Goal: Transaction & Acquisition: Purchase product/service

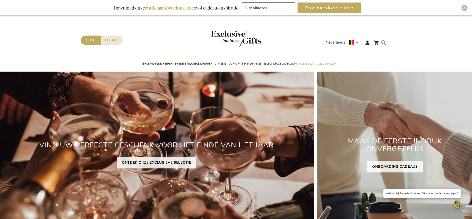
click at [384, 41] on form "Search Search" at bounding box center [385, 47] width 5 height 14
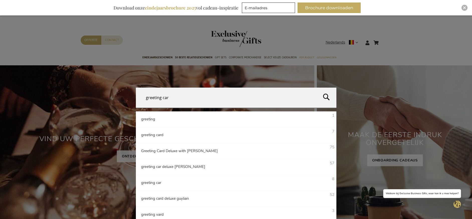
type input "greeting card"
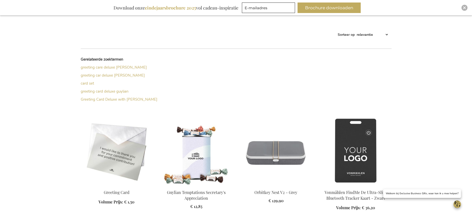
scroll to position [115, 0]
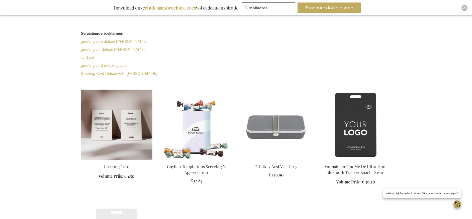
click at [133, 120] on img at bounding box center [117, 125] width 72 height 70
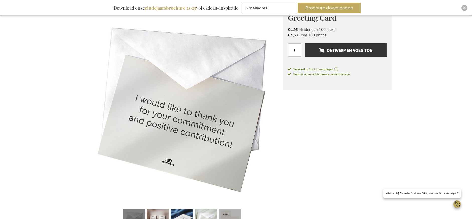
scroll to position [80, 0]
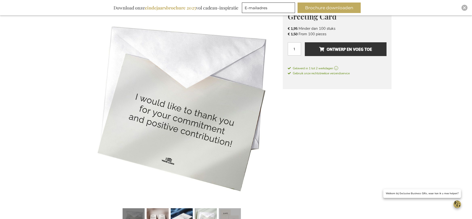
click at [230, 213] on link at bounding box center [230, 221] width 22 height 28
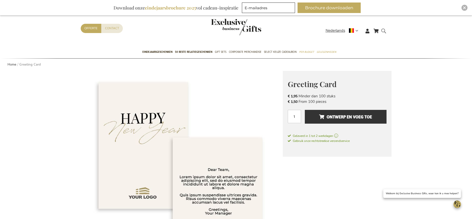
scroll to position [0, 0]
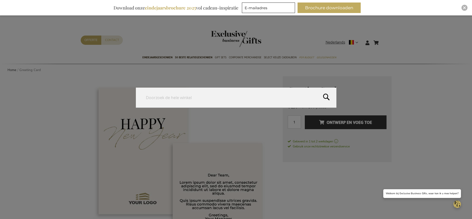
click at [387, 40] on form "Search Search" at bounding box center [385, 40] width 5 height 0
type input "tag finder"
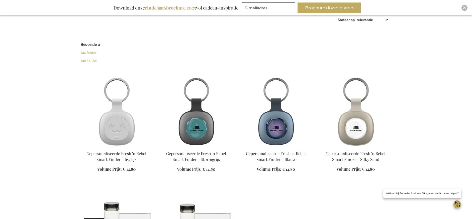
click at [117, 117] on img at bounding box center [117, 112] width 72 height 70
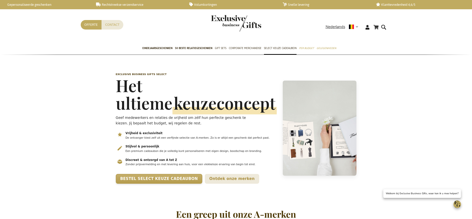
scroll to position [0, 2]
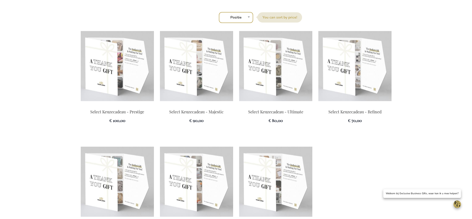
scroll to position [578, 0]
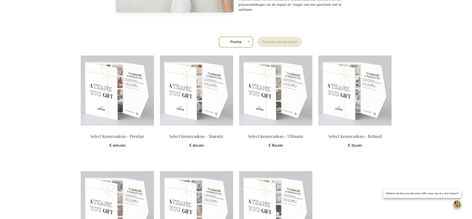
scroll to position [607, 0]
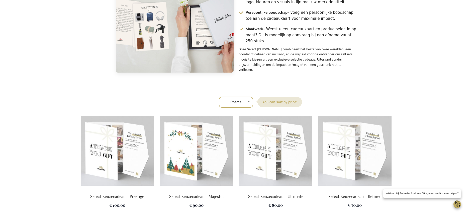
scroll to position [607, 0]
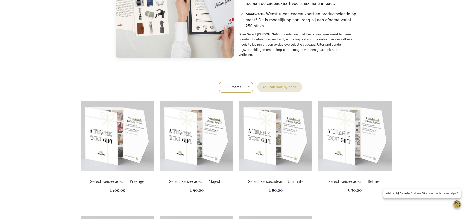
click at [244, 93] on select "Positie Best Sellers Meest bekeken Nieuw Biggest Saving Price: low to high Pric…" at bounding box center [236, 87] width 34 height 11
select select "price_asc"
click at [219, 93] on select "Positie Best Sellers Meest bekeken Nieuw Biggest Saving Price: low to high Pric…" at bounding box center [236, 87] width 34 height 11
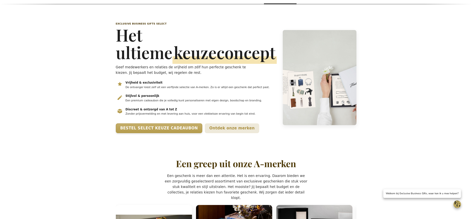
scroll to position [52, 0]
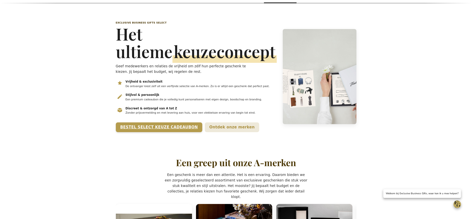
click at [142, 132] on link "Bestel Select Keuze Cadeaubon" at bounding box center [159, 128] width 87 height 10
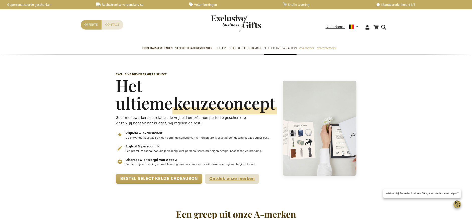
click at [205, 184] on link "Ontdek onze merken" at bounding box center [232, 179] width 54 height 10
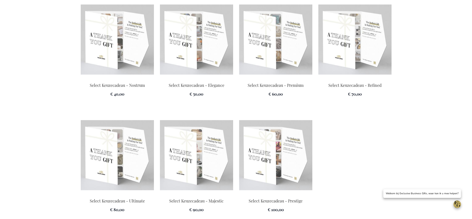
scroll to position [710, 0]
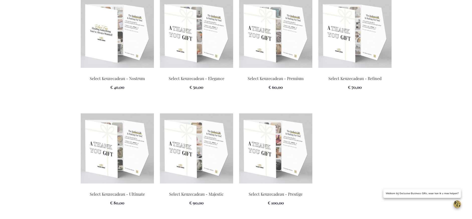
click at [121, 43] on img at bounding box center [117, 33] width 73 height 70
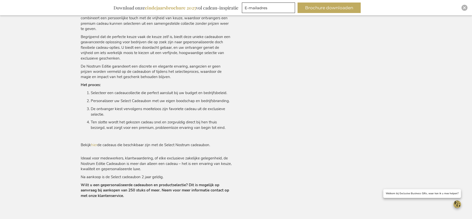
scroll to position [333, 0]
